Goal: Task Accomplishment & Management: Use online tool/utility

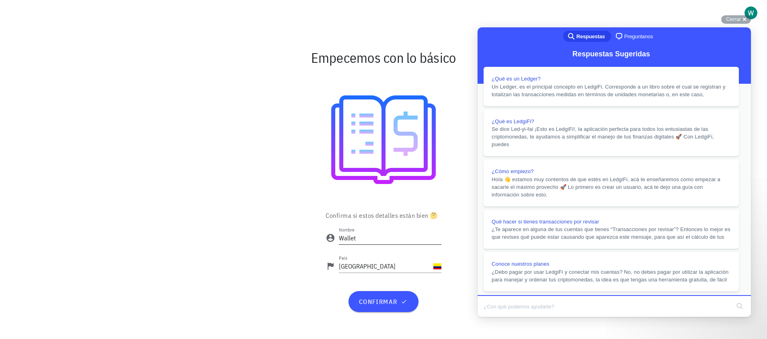
click at [365, 236] on input "Wallet" at bounding box center [390, 237] width 103 height 13
click at [372, 305] on button "confirmar" at bounding box center [384, 301] width 70 height 21
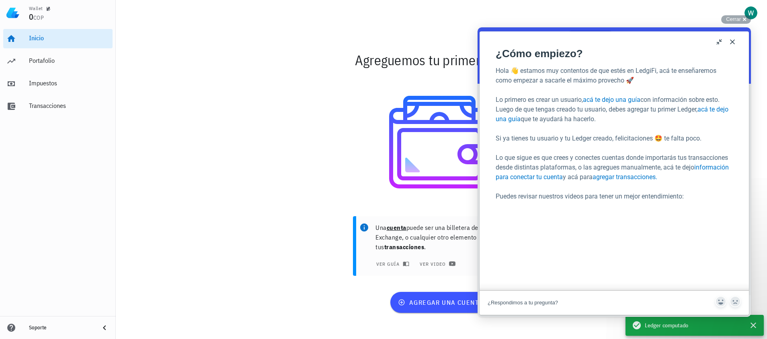
click at [734, 43] on button "Close" at bounding box center [732, 41] width 13 height 13
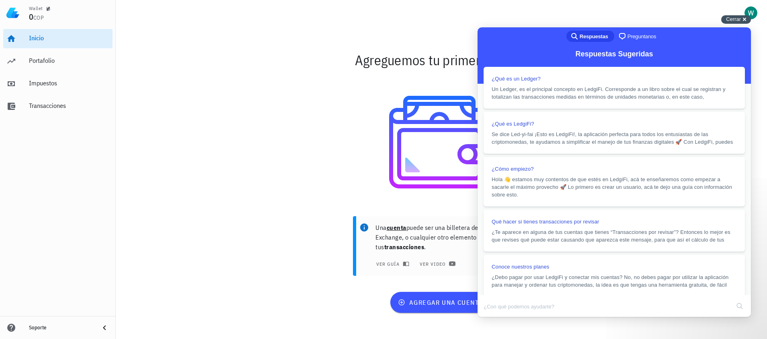
click at [738, 17] on span "Cerrar" at bounding box center [733, 19] width 15 height 6
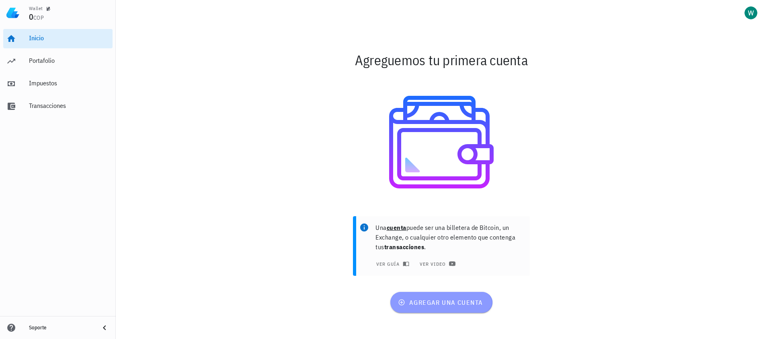
click at [442, 309] on button "agregar una cuenta" at bounding box center [441, 302] width 102 height 21
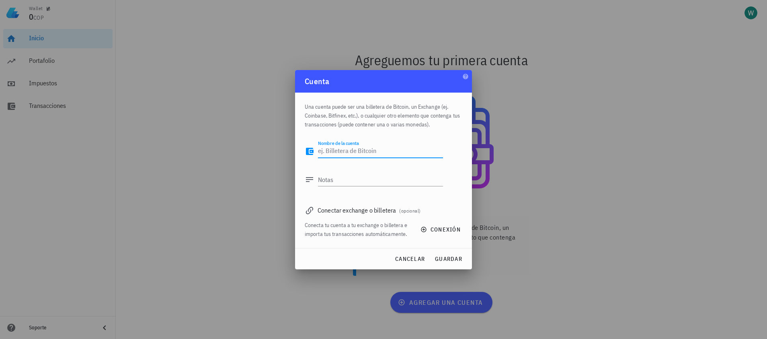
click at [347, 152] on textarea "Nombre de la cuenta" at bounding box center [380, 151] width 125 height 13
click at [369, 209] on div "Conectar exchange o billetera (opcional)" at bounding box center [384, 209] width 158 height 11
click at [335, 148] on div "Nombre de la cuenta" at bounding box center [380, 151] width 125 height 13
type textarea "Buda Bitcoin"
click at [428, 233] on button "conexión" at bounding box center [441, 229] width 51 height 14
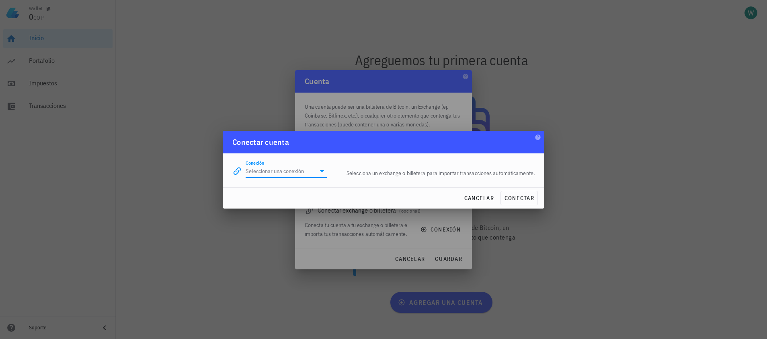
click at [279, 172] on input "Conexión" at bounding box center [281, 170] width 70 height 13
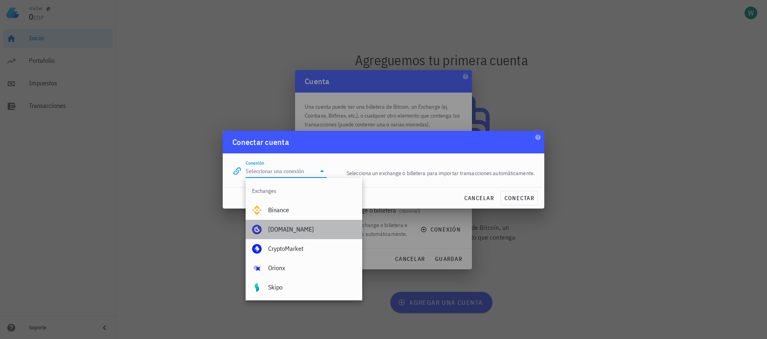
click at [288, 230] on div "[DOMAIN_NAME]" at bounding box center [312, 229] width 88 height 8
type input "[DOMAIN_NAME]"
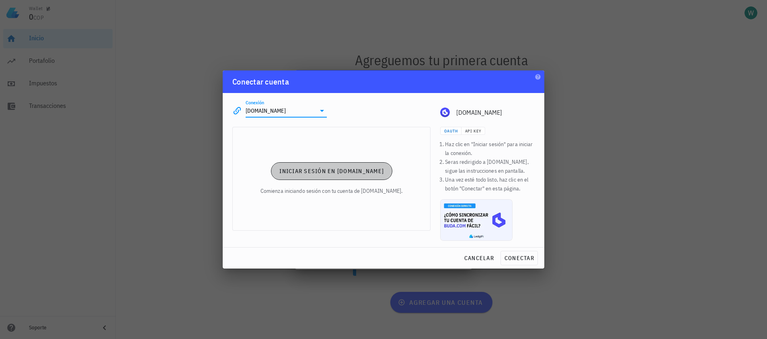
drag, startPoint x: 362, startPoint y: 175, endPoint x: 524, endPoint y: 133, distance: 167.3
click at [524, 133] on div "OAuth API Key Haz clic en "Iniciar sesión" para iniciar la conexión. Seras redi…" at bounding box center [384, 184] width 312 height 125
